Goal: Book appointment/travel/reservation

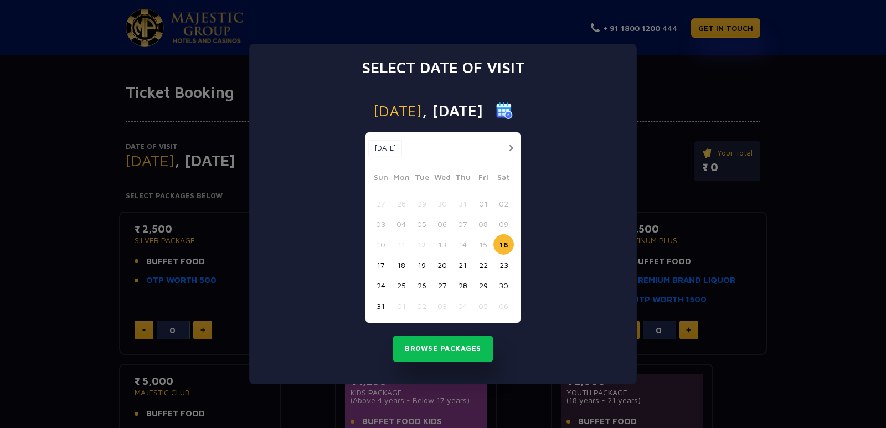
click at [440, 263] on button "20" at bounding box center [442, 265] width 20 height 20
click at [428, 345] on button "Browse Packages" at bounding box center [443, 348] width 100 height 25
